Goal: Transaction & Acquisition: Purchase product/service

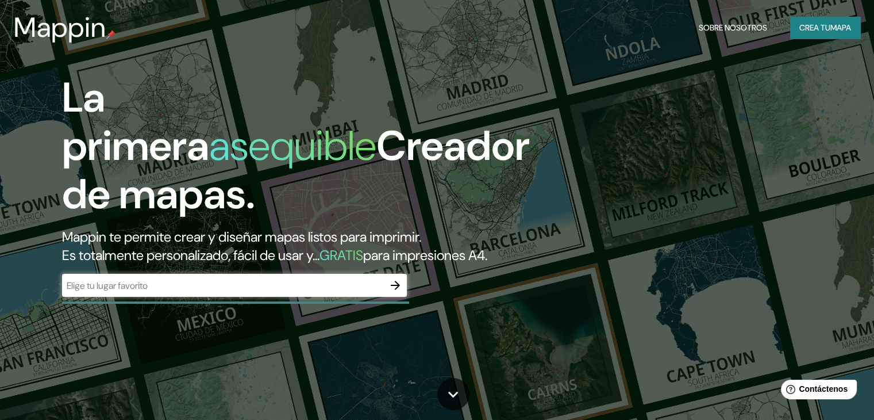
click at [237, 297] on div "​" at bounding box center [234, 285] width 345 height 23
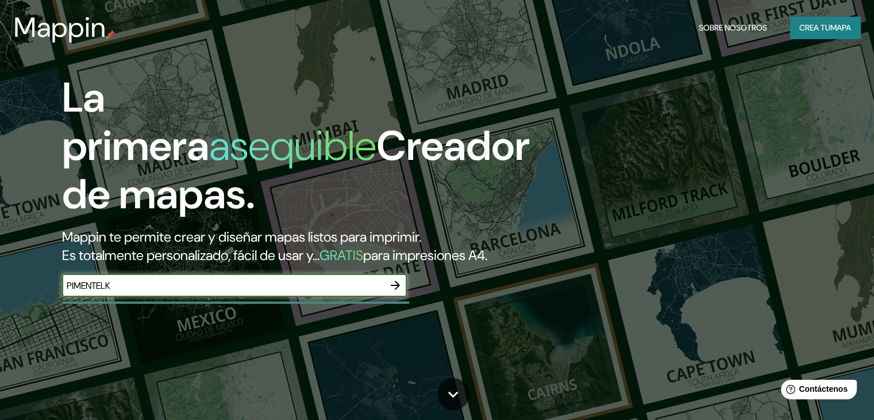
type input "PIMENTELK"
click at [401, 295] on button "button" at bounding box center [395, 285] width 23 height 23
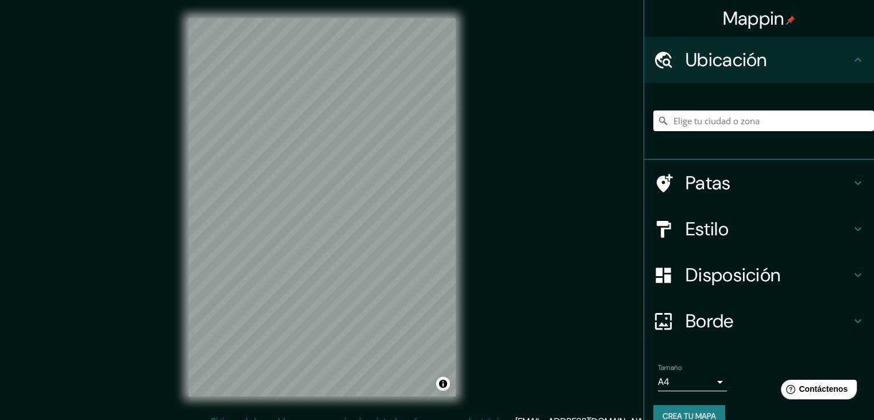
click at [754, 126] on input "Elige tu ciudad o zona" at bounding box center [764, 120] width 221 height 21
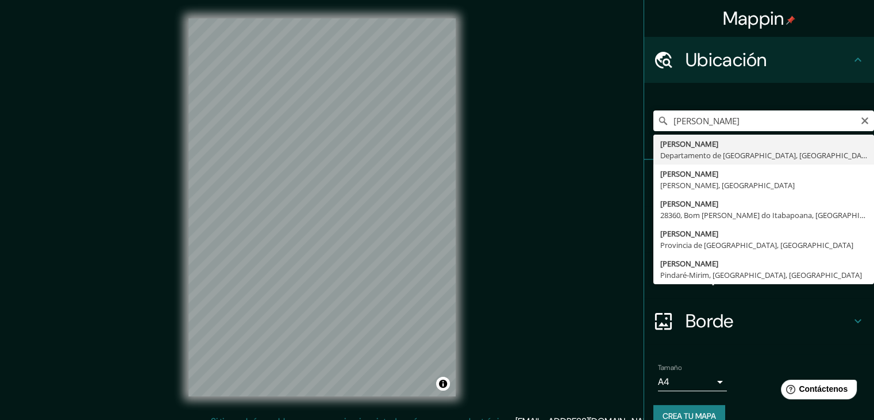
type input "[PERSON_NAME], Departamento de Lambayeque, [GEOGRAPHIC_DATA]"
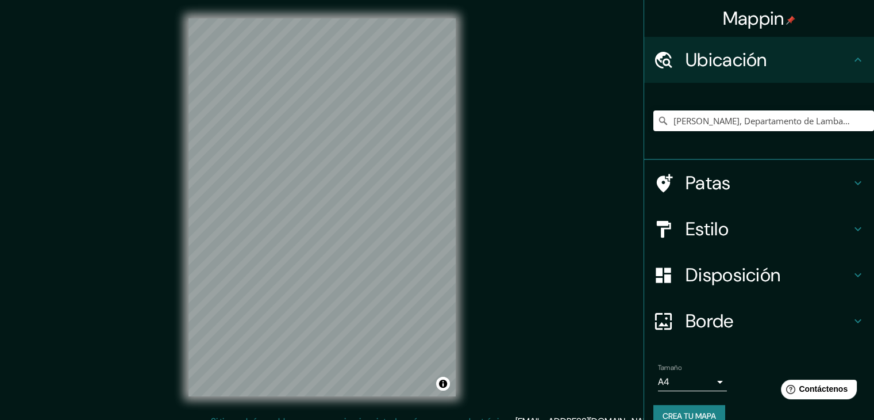
click at [727, 233] on h4 "Estilo" at bounding box center [769, 228] width 166 height 23
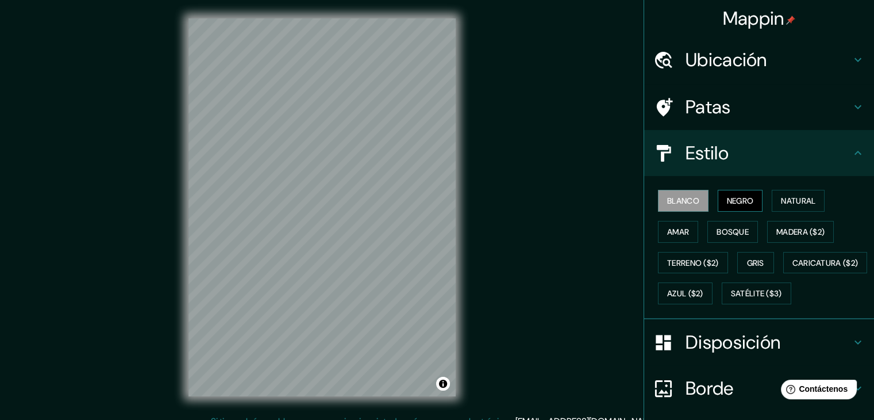
click at [734, 202] on font "Negro" at bounding box center [740, 200] width 27 height 10
click at [678, 197] on font "Blanco" at bounding box center [683, 200] width 32 height 10
drag, startPoint x: 367, startPoint y: 281, endPoint x: 366, endPoint y: 290, distance: 9.8
click at [366, 290] on div at bounding box center [367, 287] width 9 height 9
click at [367, 287] on div at bounding box center [367, 287] width 9 height 9
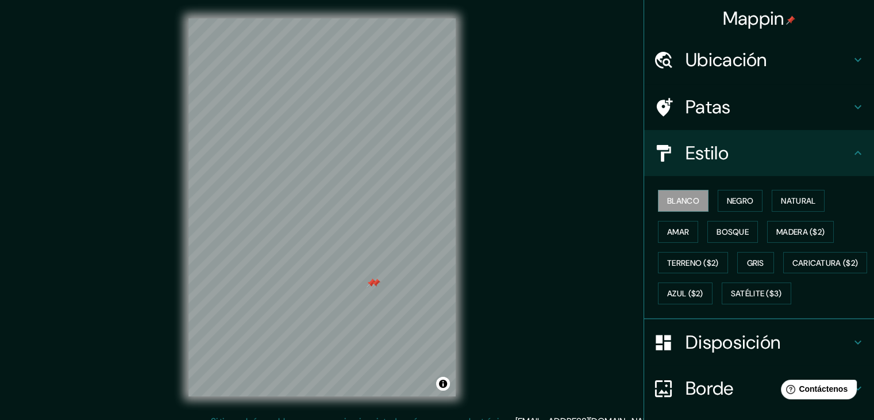
click at [722, 154] on h4 "Estilo" at bounding box center [769, 152] width 166 height 23
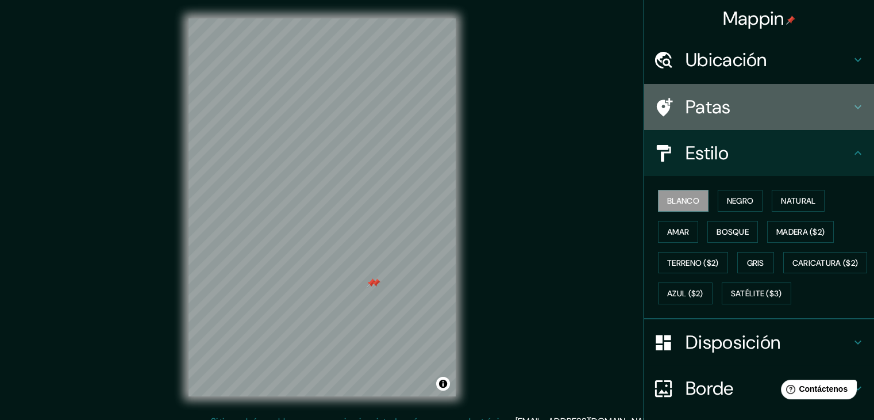
click at [710, 113] on font "Patas" at bounding box center [708, 107] width 45 height 24
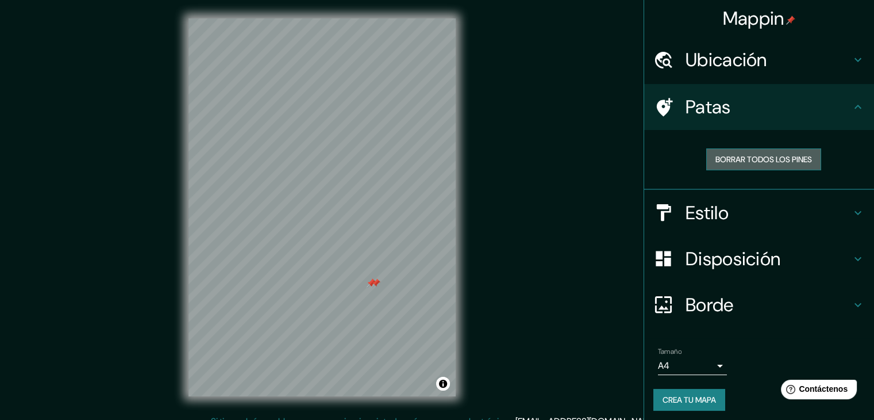
click at [745, 157] on font "Borrar todos los pines" at bounding box center [764, 159] width 97 height 10
click at [727, 162] on font "Borrar todos los pines" at bounding box center [764, 159] width 97 height 10
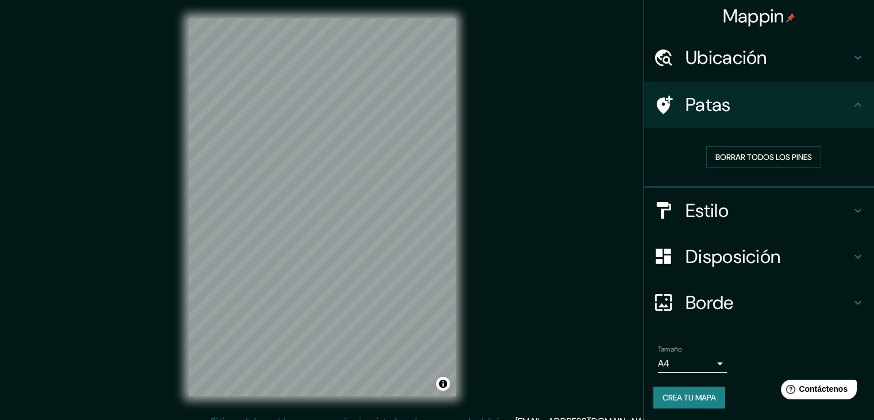
scroll to position [3, 0]
click at [713, 259] on font "Disposición" at bounding box center [733, 256] width 95 height 24
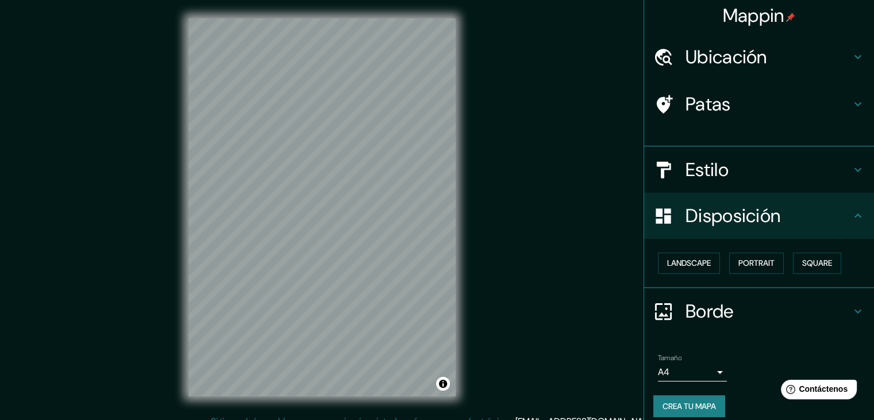
scroll to position [0, 0]
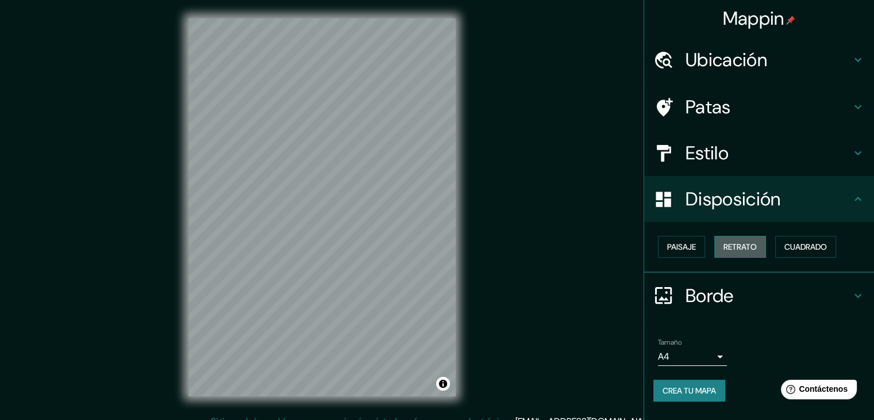
click at [751, 244] on font "Retrato" at bounding box center [740, 246] width 33 height 10
click at [692, 245] on font "Paisaje" at bounding box center [681, 246] width 29 height 10
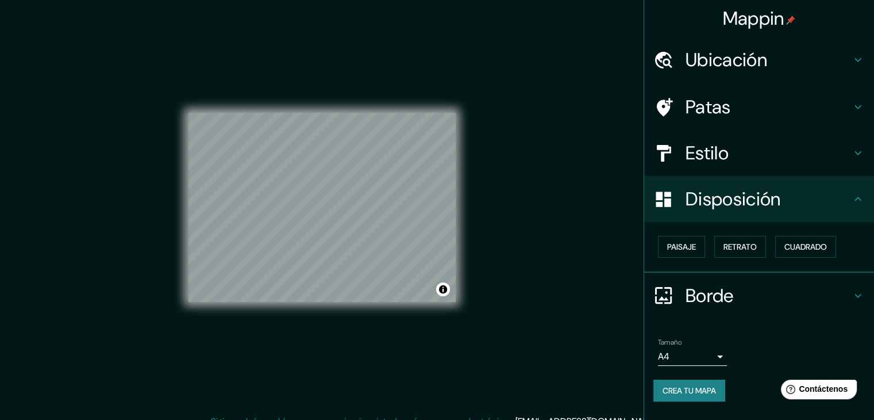
click at [108, 195] on div "Mappin Ubicación Pimentel, Departamento de Lambayeque, Perú Patas Estilo Dispos…" at bounding box center [437, 216] width 874 height 433
click at [548, 272] on div "Mappin Ubicación Pimentel, Departamento de Lambayeque, Perú Patas Estilo Dispos…" at bounding box center [437, 216] width 874 height 433
click at [531, 251] on div "Mappin Ubicación Pimentel, Departamento de Lambayeque, Perú Patas Estilo Dispos…" at bounding box center [437, 216] width 874 height 433
click at [531, 249] on div "Mappin Ubicación Pimentel, Departamento de Lambayeque, Perú Patas Estilo Dispos…" at bounding box center [437, 216] width 874 height 433
click at [531, 247] on div "Mappin Ubicación Pimentel, Departamento de Lambayeque, Perú Patas Estilo Dispos…" at bounding box center [437, 216] width 874 height 433
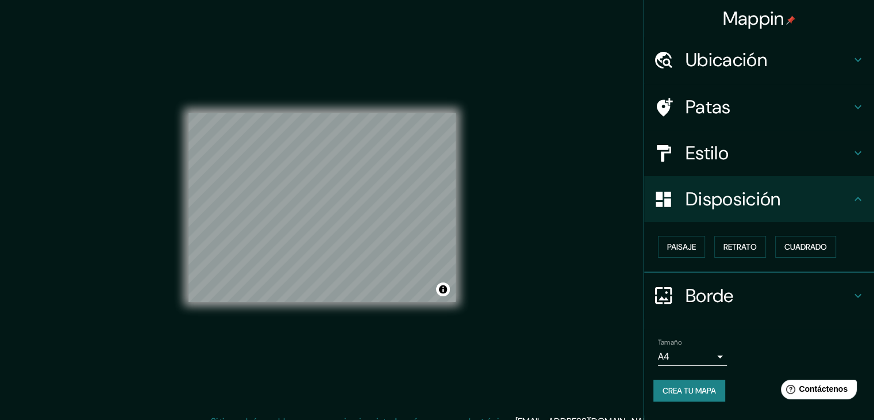
drag, startPoint x: 465, startPoint y: 236, endPoint x: 520, endPoint y: 223, distance: 56.2
click at [520, 223] on div "Mappin Ubicación Pimentel, Departamento de Lambayeque, Perú Patas Estilo Dispos…" at bounding box center [437, 216] width 874 height 433
click at [711, 387] on font "Crea tu mapa" at bounding box center [689, 390] width 53 height 10
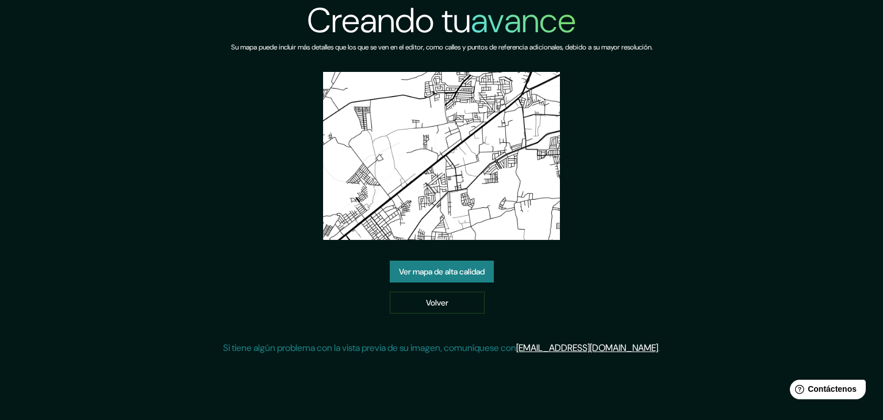
click at [469, 269] on font "Ver mapa de alta calidad" at bounding box center [442, 271] width 86 height 10
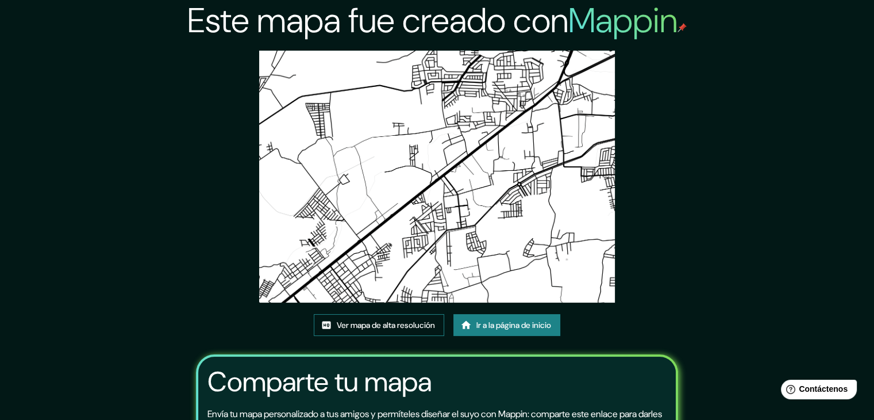
click at [408, 325] on font "Ver mapa de alta resolución" at bounding box center [386, 325] width 98 height 10
